Goal: Task Accomplishment & Management: Use online tool/utility

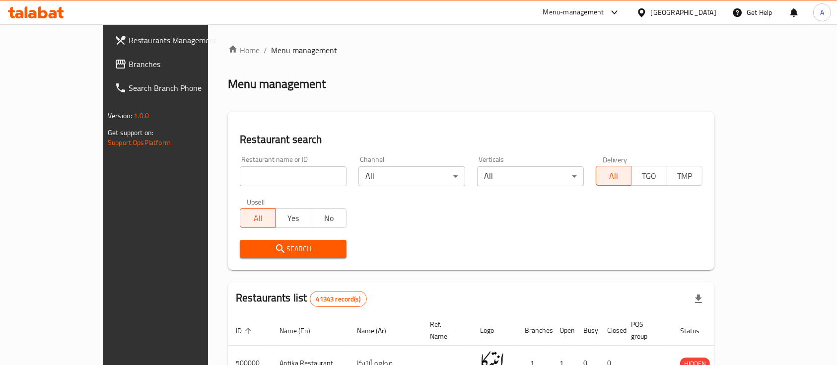
click at [263, 179] on input "search" at bounding box center [293, 176] width 107 height 20
paste input "627813"
type input "627813"
click at [248, 249] on span "Search" at bounding box center [293, 249] width 91 height 12
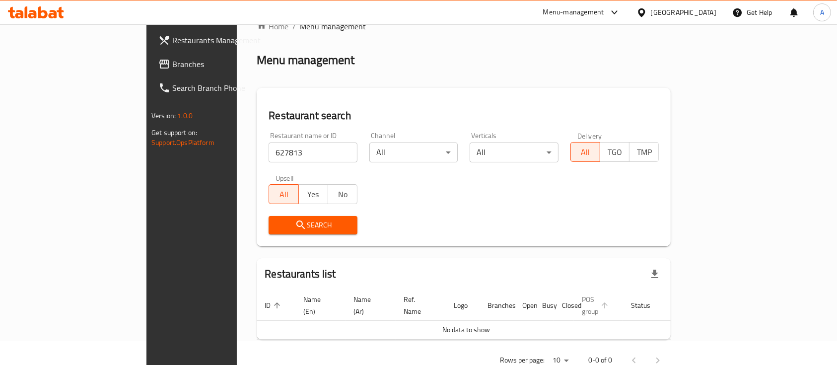
scroll to position [40, 0]
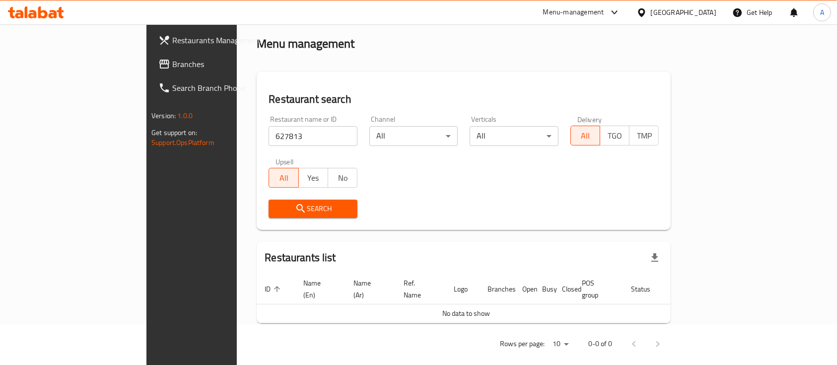
click at [172, 64] on span "Branches" at bounding box center [225, 64] width 106 height 12
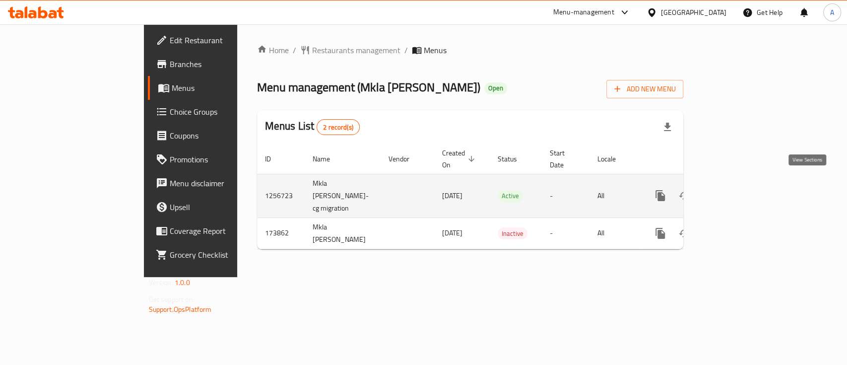
click at [738, 190] on icon "enhanced table" at bounding box center [732, 196] width 12 height 12
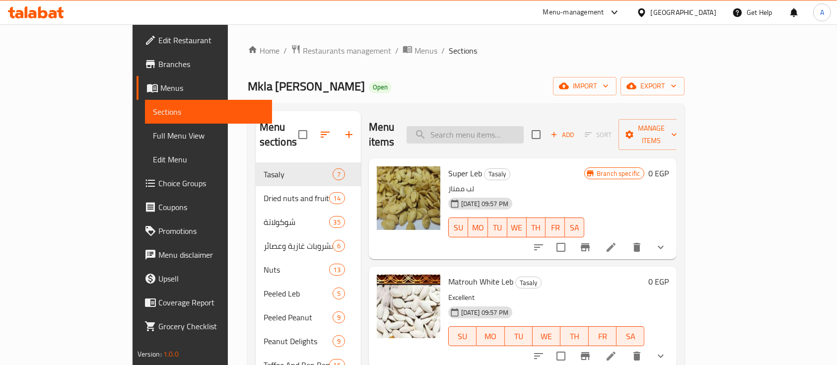
click at [524, 126] on input "search" at bounding box center [465, 134] width 117 height 17
type input "g"
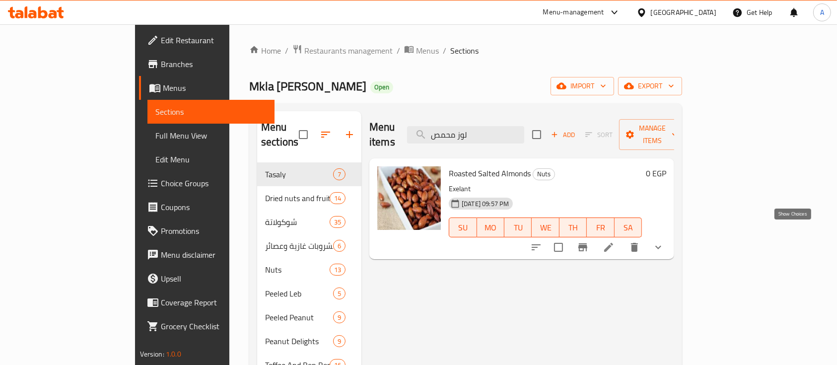
type input "لوز محمص"
click at [664, 241] on icon "show more" at bounding box center [658, 247] width 12 height 12
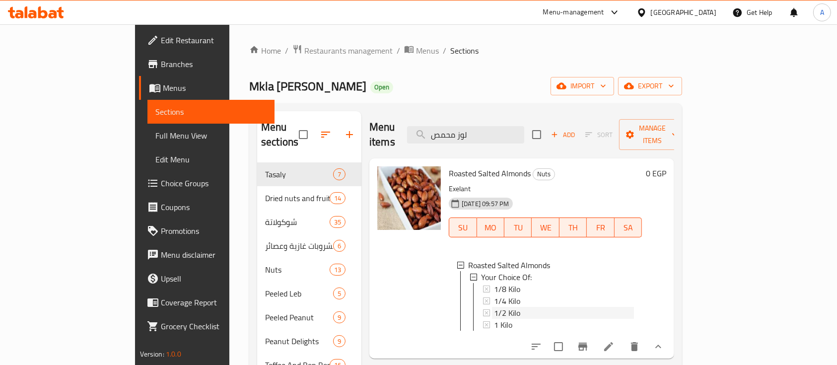
click at [494, 307] on span "1/2 Kilo" at bounding box center [507, 313] width 26 height 12
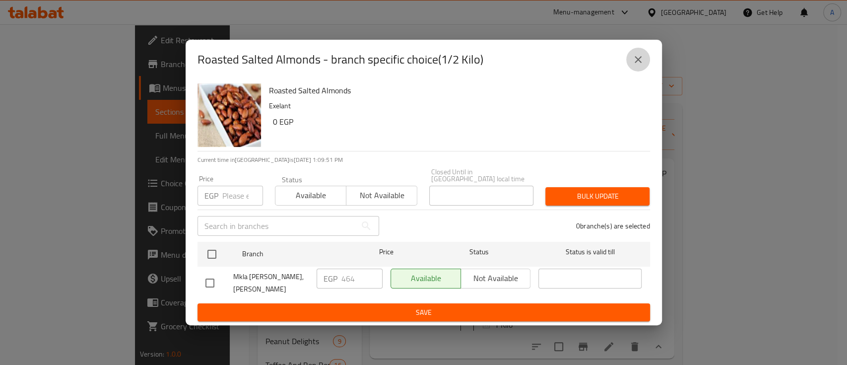
click at [636, 57] on icon "close" at bounding box center [638, 60] width 12 height 12
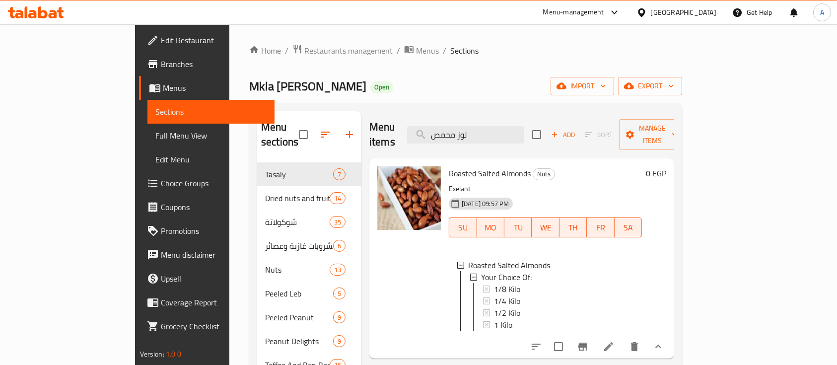
click at [441, 54] on ol "Home / Restaurants management / Menus / Sections" at bounding box center [465, 50] width 433 height 13
click at [304, 46] on span "Restaurants management" at bounding box center [348, 51] width 88 height 12
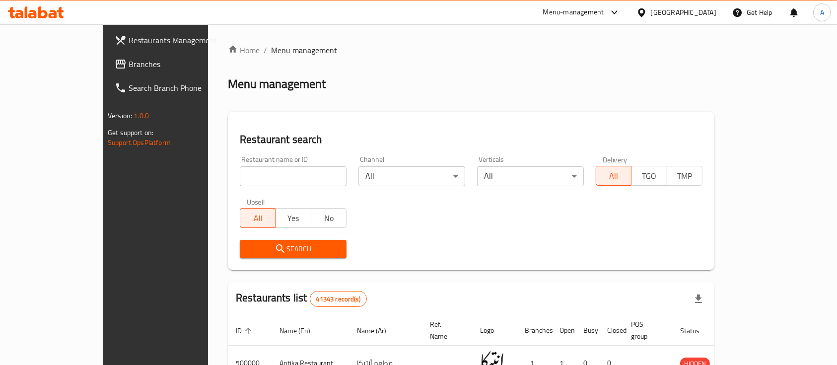
click at [129, 62] on span "Branches" at bounding box center [182, 64] width 106 height 12
